Goal: Transaction & Acquisition: Purchase product/service

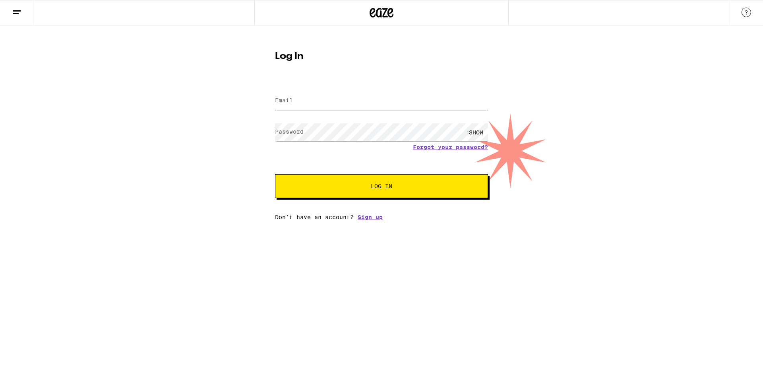
type input "[EMAIL_ADDRESS][DOMAIN_NAME]"
click at [480, 134] on div "SHOW" at bounding box center [476, 132] width 24 height 18
click at [394, 189] on span "Log In" at bounding box center [381, 186] width 149 height 6
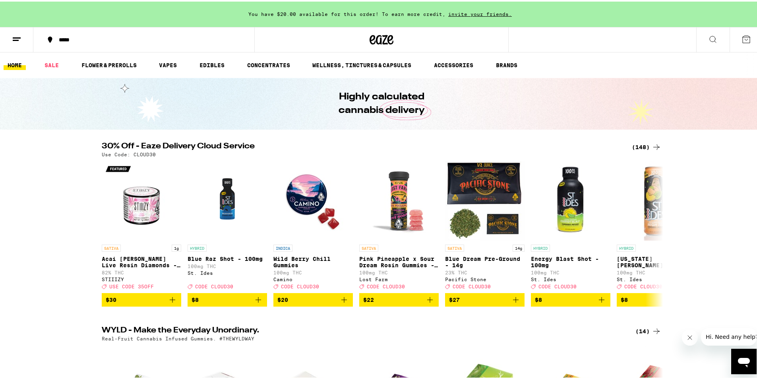
click at [341, 14] on span "You have $20.00 available for this order! To earn more credit," at bounding box center [346, 12] width 197 height 5
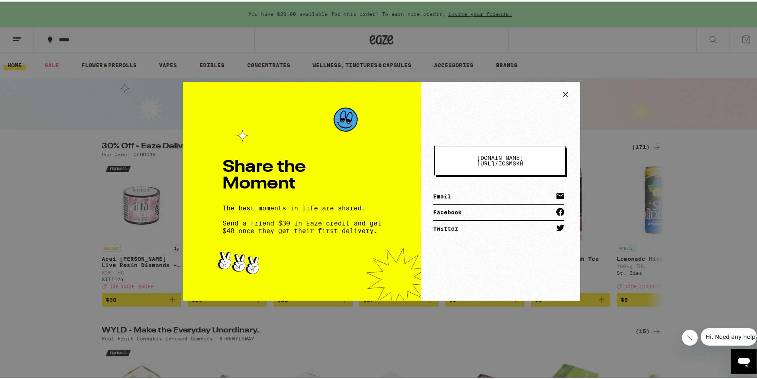
click at [564, 91] on icon at bounding box center [565, 93] width 12 height 12
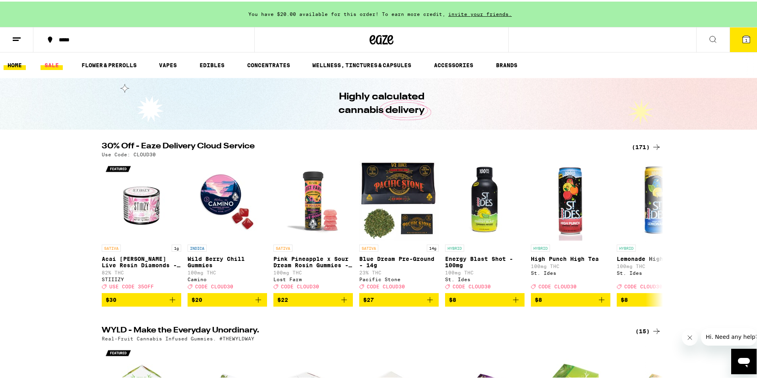
click at [53, 65] on link "SALE" at bounding box center [52, 64] width 22 height 10
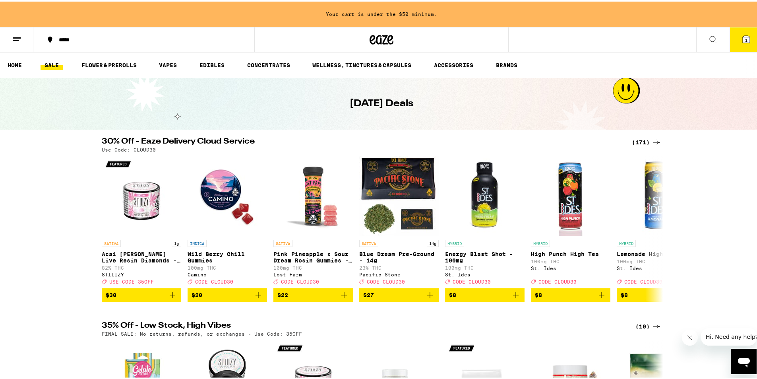
click at [15, 37] on icon at bounding box center [17, 38] width 10 height 10
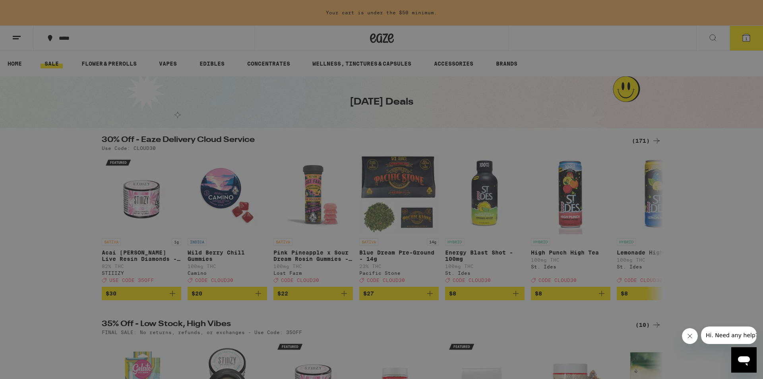
click at [61, 53] on div "Buy It Again" at bounding box center [69, 53] width 56 height 10
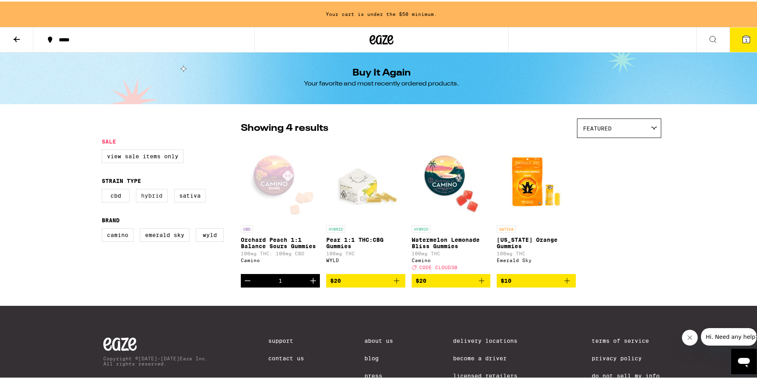
click at [152, 195] on label "Hybrid" at bounding box center [152, 194] width 32 height 14
click at [104, 189] on input "Hybrid" at bounding box center [103, 188] width 0 height 0
checkbox input "true"
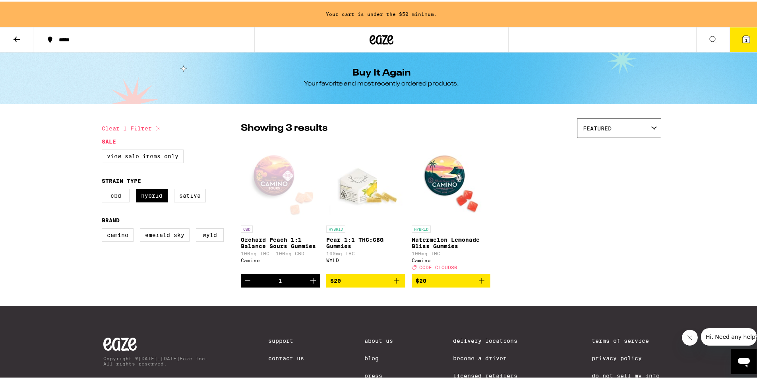
click at [12, 35] on icon at bounding box center [17, 38] width 10 height 10
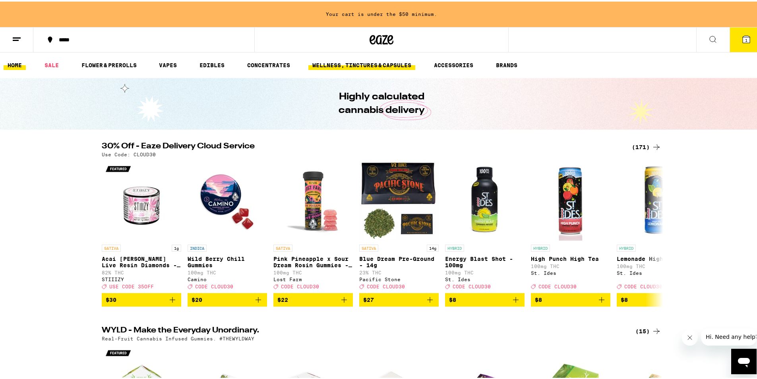
click at [318, 61] on link "WELLNESS, TINCTURES & CAPSULES" at bounding box center [361, 64] width 107 height 10
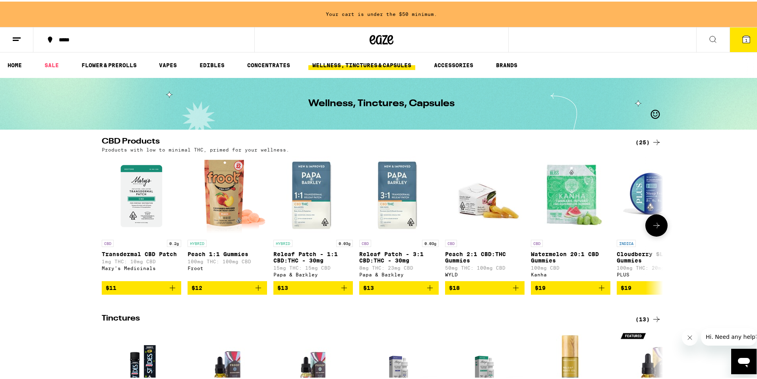
click at [219, 255] on p "Peach 1:1 Gummies" at bounding box center [226, 252] width 79 height 6
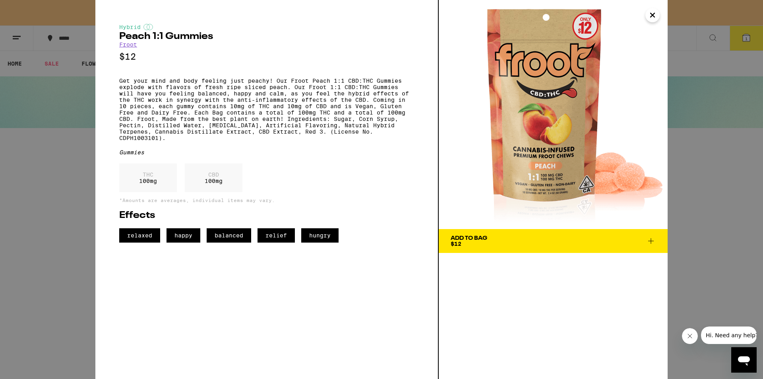
click at [652, 14] on icon "Close" at bounding box center [652, 15] width 10 height 12
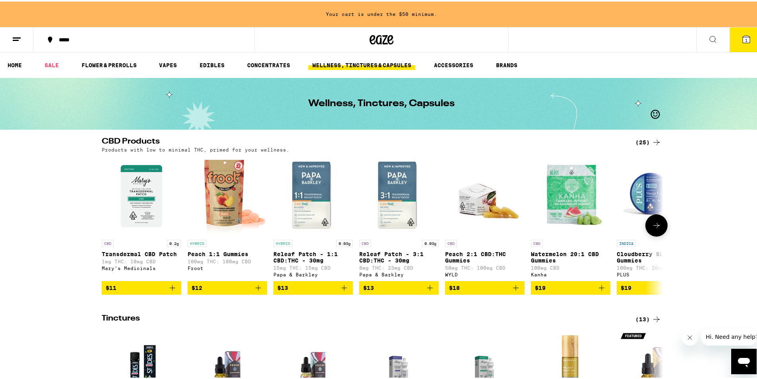
click at [579, 249] on div "CBD Watermelon 20:1 CBD Gummies 100mg CBD Kanha" at bounding box center [570, 256] width 79 height 37
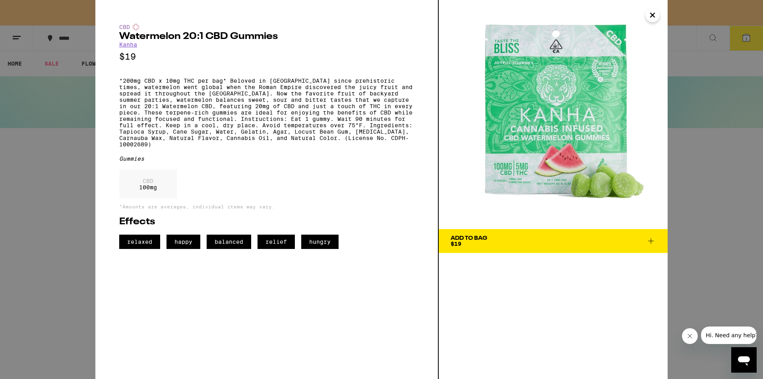
click at [652, 17] on icon "Close" at bounding box center [652, 15] width 10 height 12
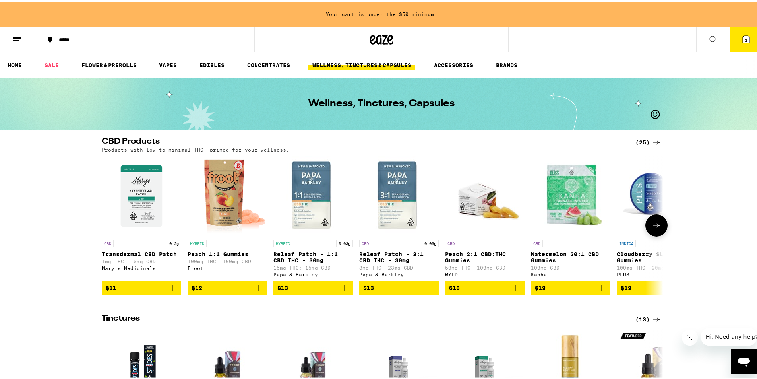
click at [640, 198] on img "Open page for Cloudberry SLEEP 5:1:1 Gummies from PLUS" at bounding box center [655, 194] width 79 height 79
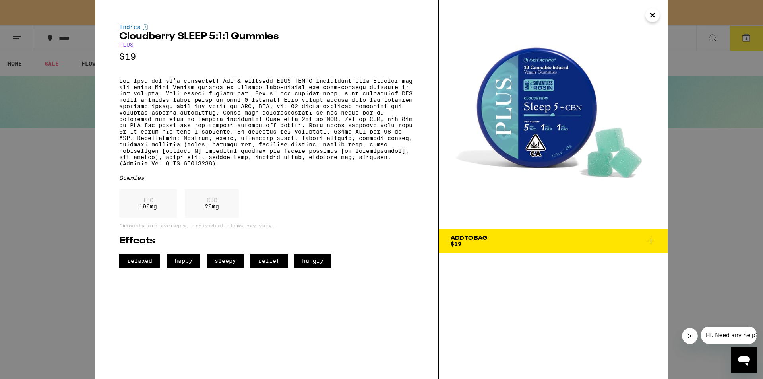
click at [652, 14] on icon "Close" at bounding box center [652, 15] width 10 height 12
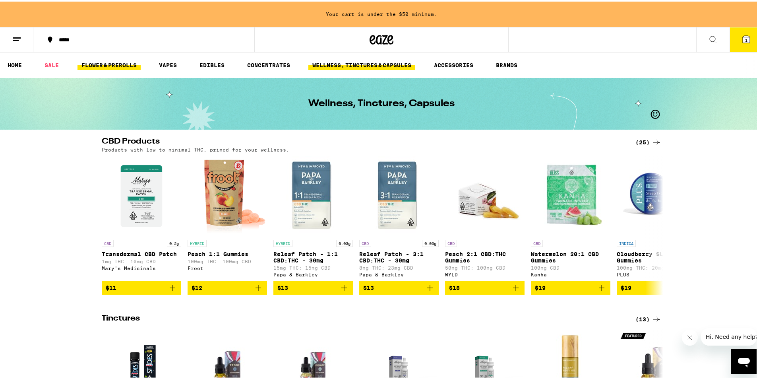
click at [91, 61] on link "FLOWER & PREROLLS" at bounding box center [108, 64] width 63 height 10
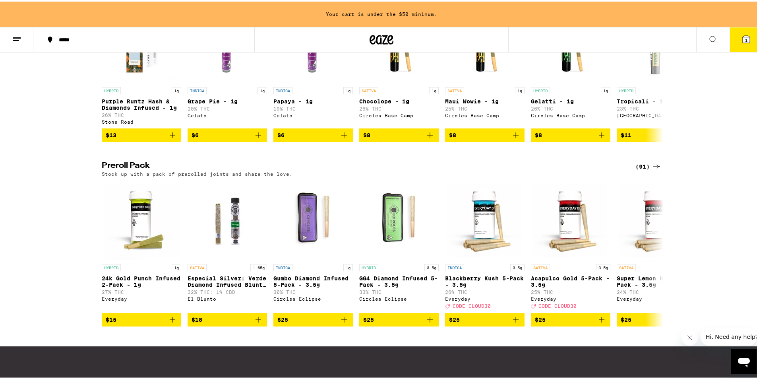
scroll to position [516, 0]
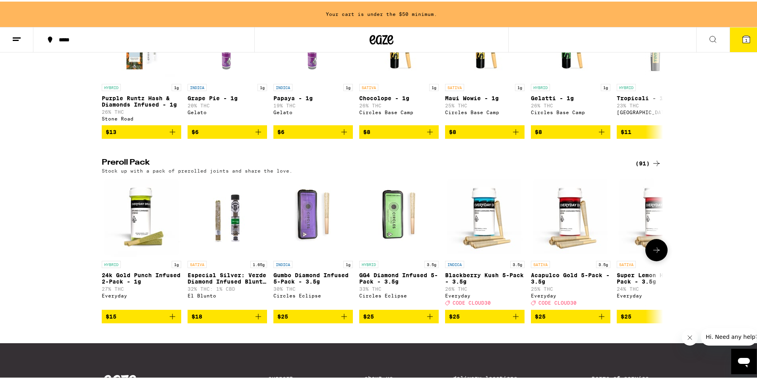
click at [145, 283] on p "24k Gold Punch Infused 2-Pack - 1g" at bounding box center [141, 276] width 79 height 13
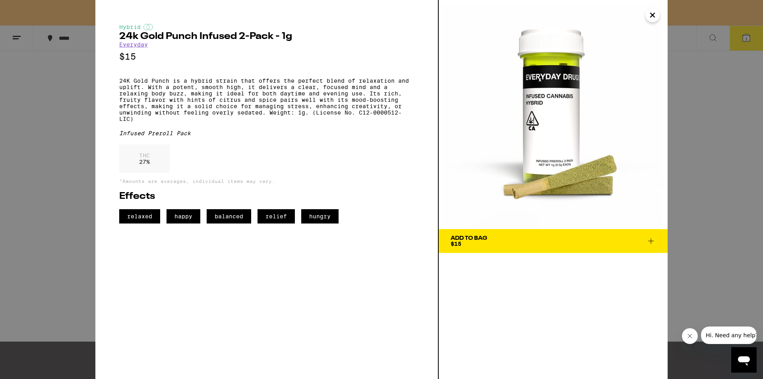
click at [653, 13] on icon "Close" at bounding box center [652, 15] width 10 height 12
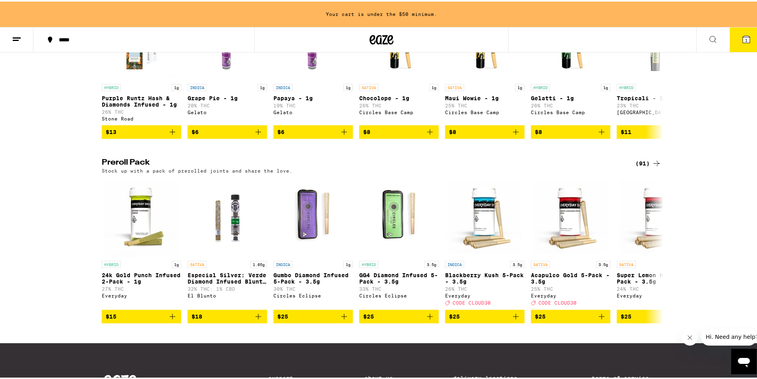
click at [656, 166] on icon at bounding box center [656, 162] width 10 height 10
click at [643, 166] on div "(91)" at bounding box center [648, 162] width 26 height 10
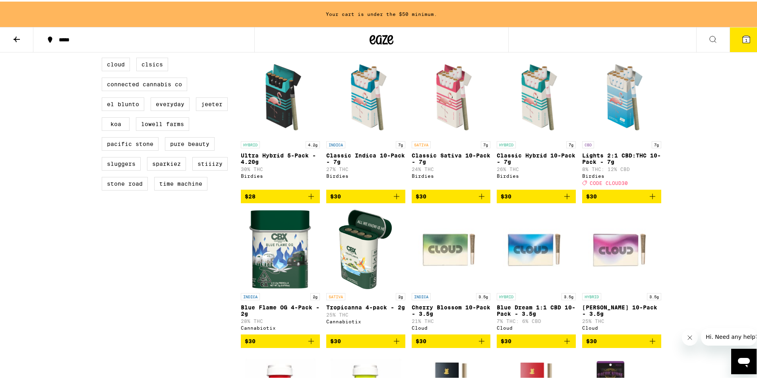
scroll to position [397, 0]
